Goal: Complete application form

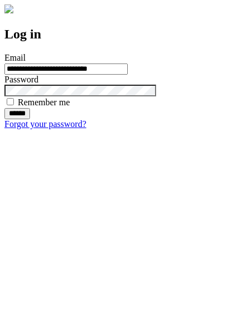
type input "**********"
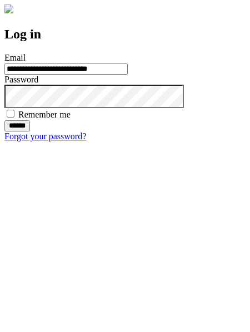
click at [30, 131] on input "******" at bounding box center [17, 125] width 26 height 11
type input "**********"
click at [30, 131] on input "******" at bounding box center [17, 125] width 26 height 11
